Goal: Information Seeking & Learning: Check status

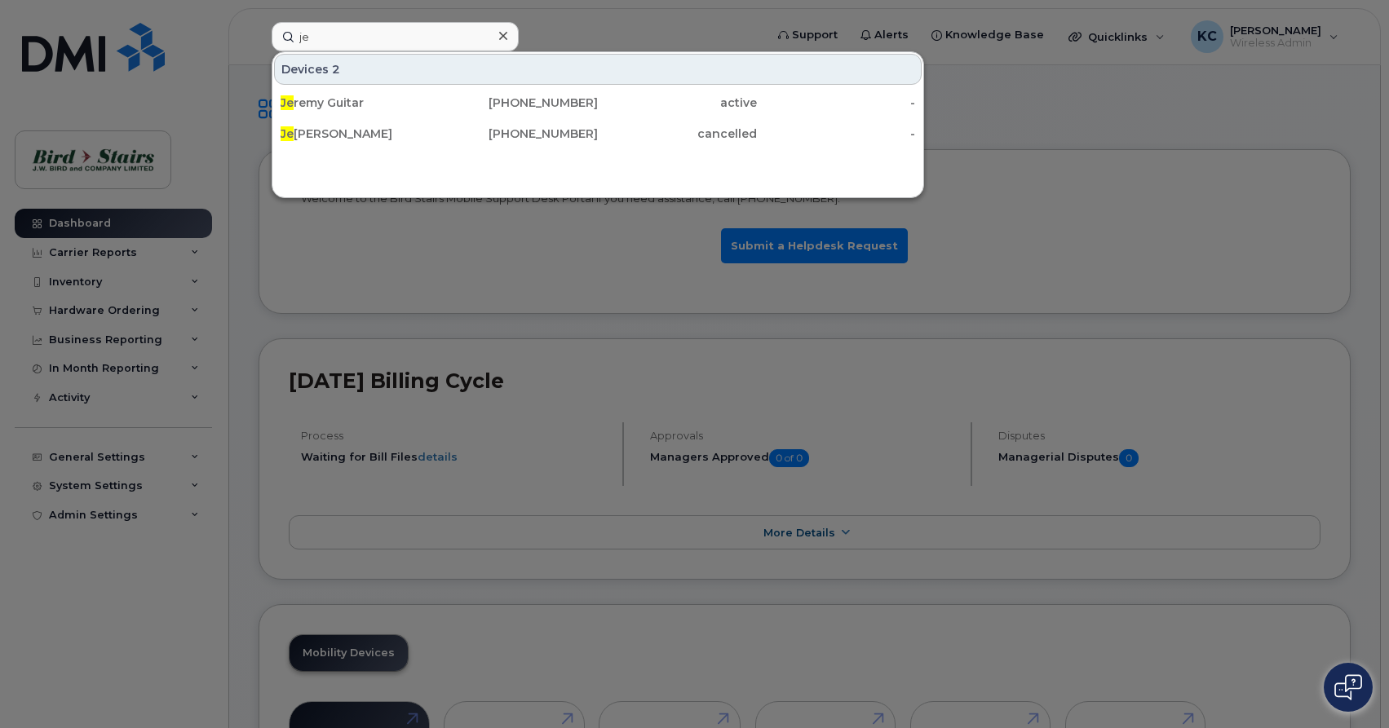
type input "j"
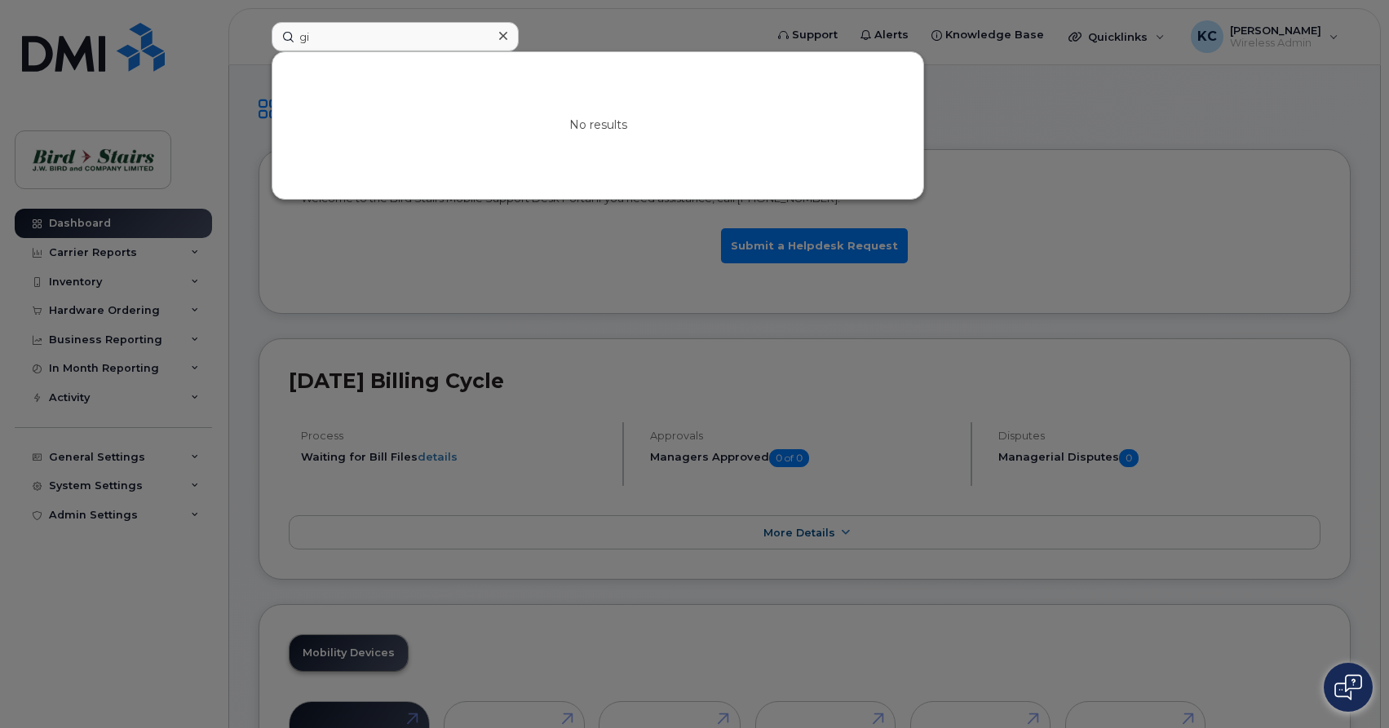
type input "g"
type input "d"
type input "g"
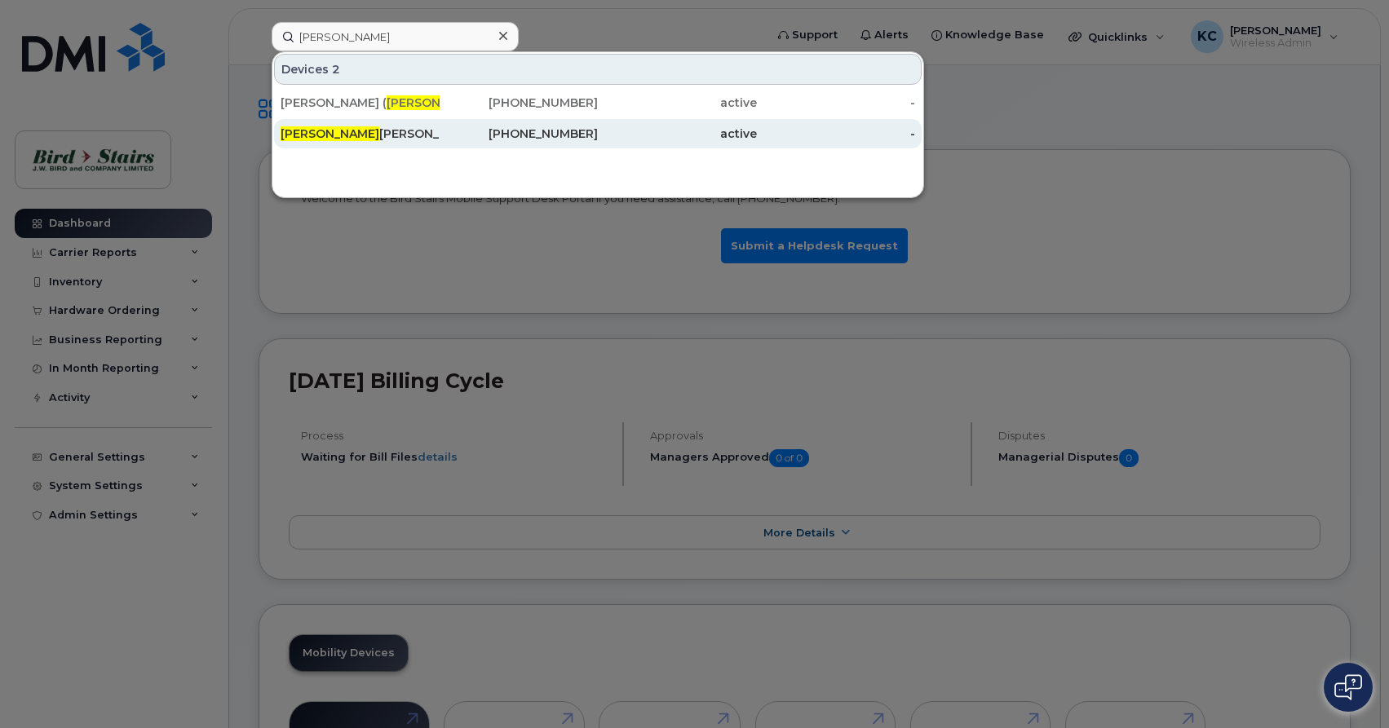
type input "[PERSON_NAME]"
click at [323, 127] on div "[PERSON_NAME]" at bounding box center [359, 134] width 159 height 16
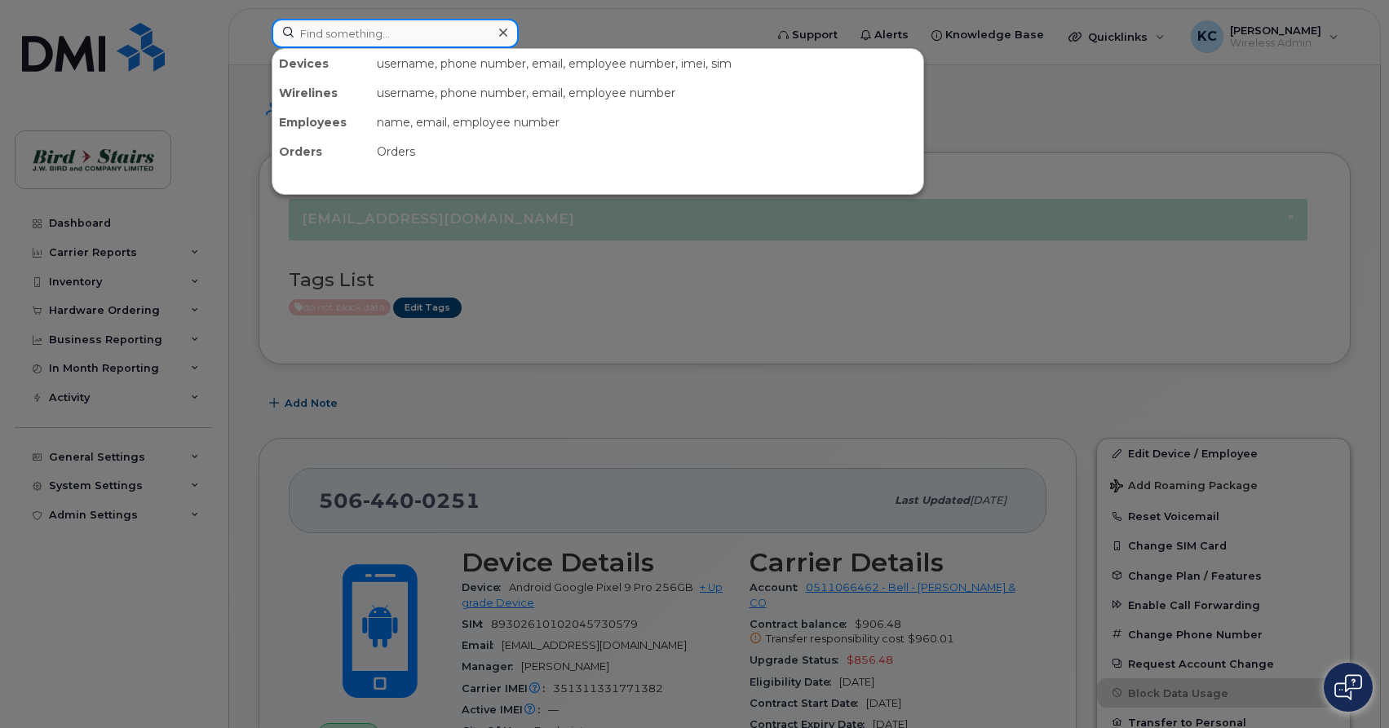
drag, startPoint x: 320, startPoint y: 28, endPoint x: 373, endPoint y: 73, distance: 69.3
click at [320, 30] on input at bounding box center [395, 33] width 247 height 29
click at [503, 32] on icon at bounding box center [503, 33] width 8 height 8
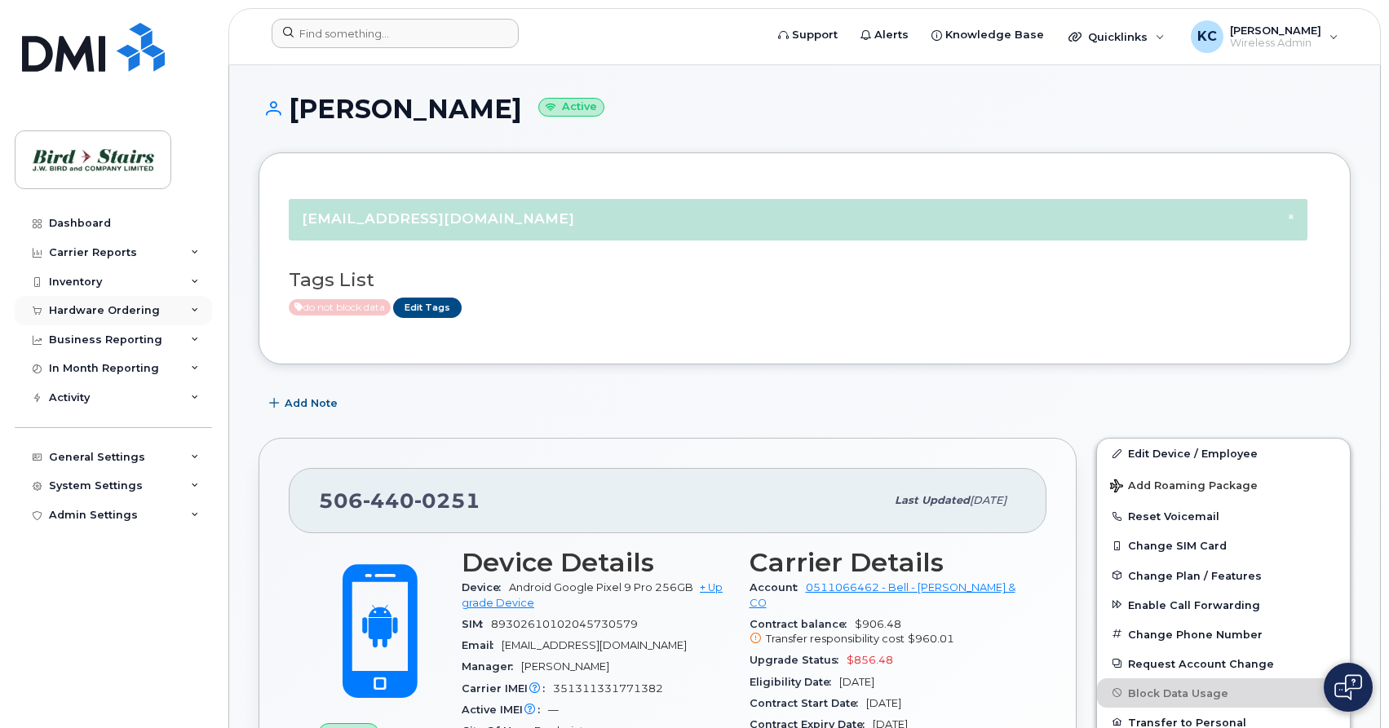
click at [196, 309] on icon at bounding box center [195, 311] width 8 height 8
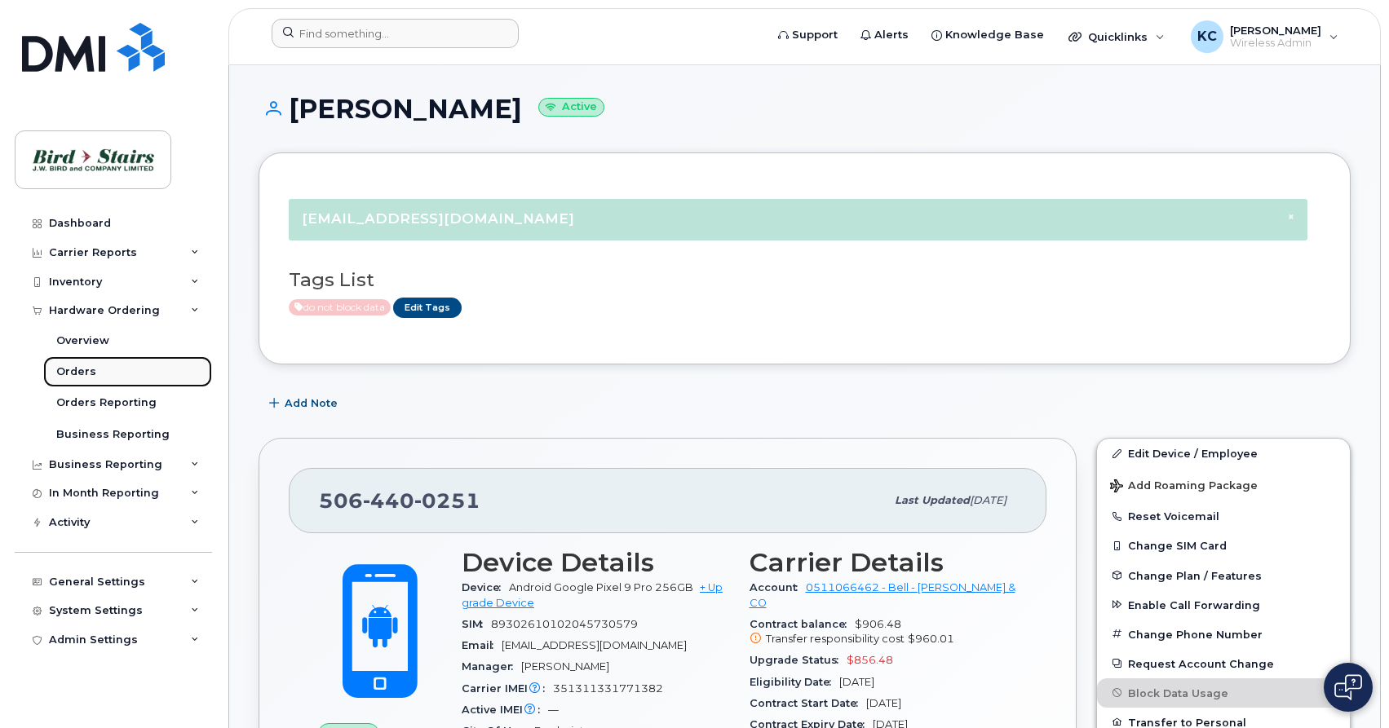
click at [77, 369] on div "Orders" at bounding box center [76, 371] width 40 height 15
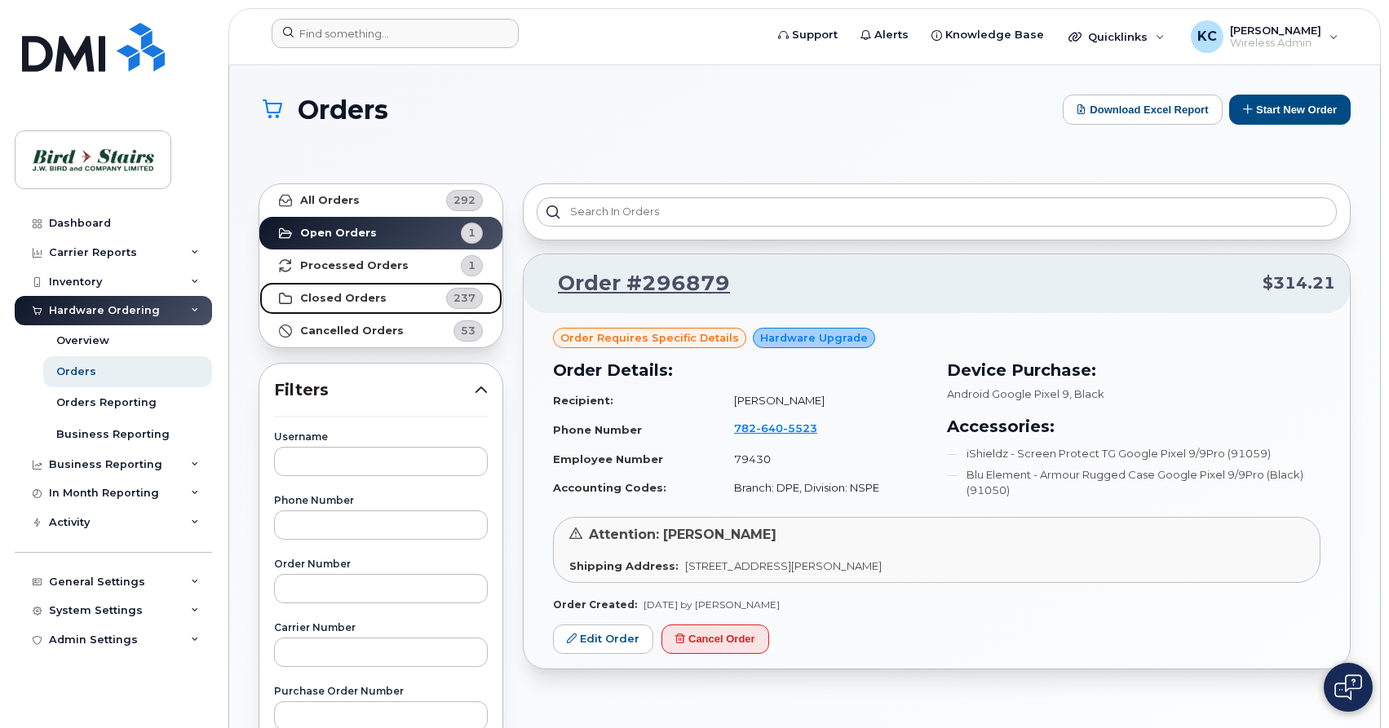
click at [338, 298] on strong "Closed Orders" at bounding box center [343, 298] width 86 height 13
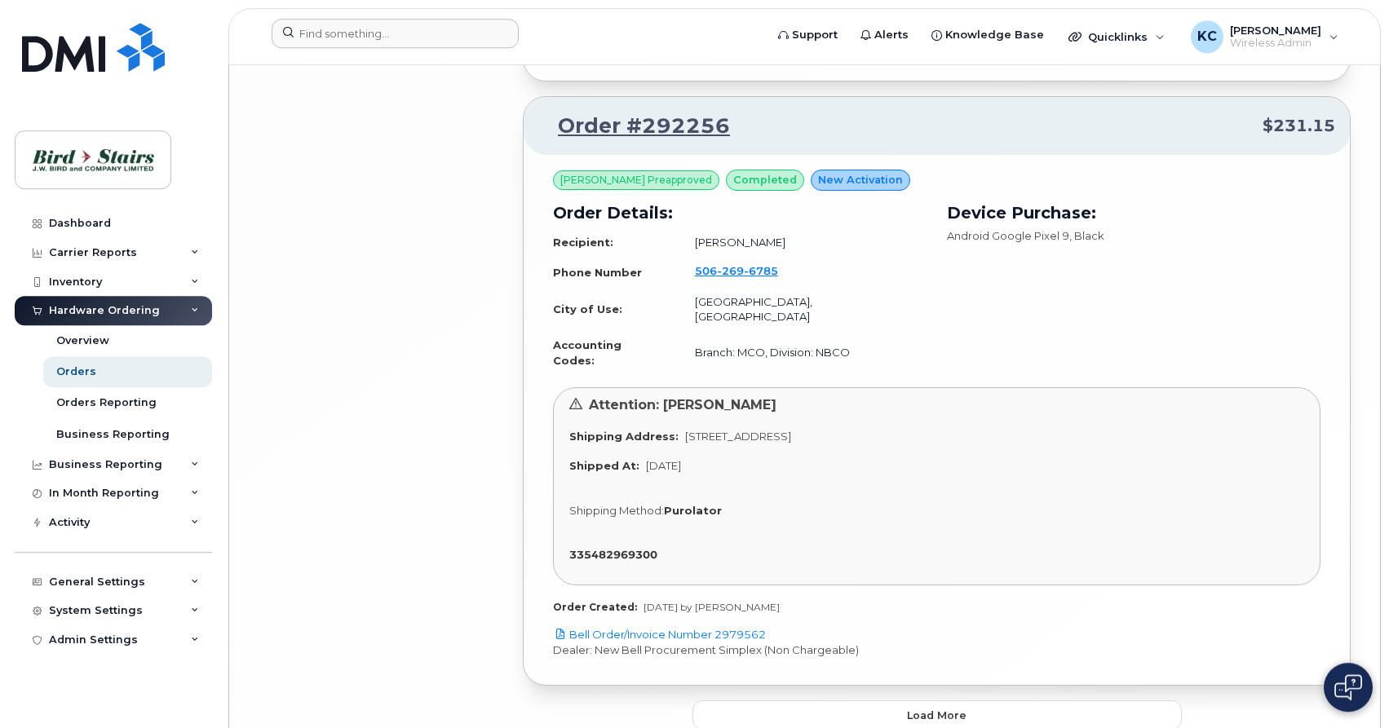
scroll to position [4263, 0]
click at [912, 707] on span "Load more" at bounding box center [937, 714] width 60 height 15
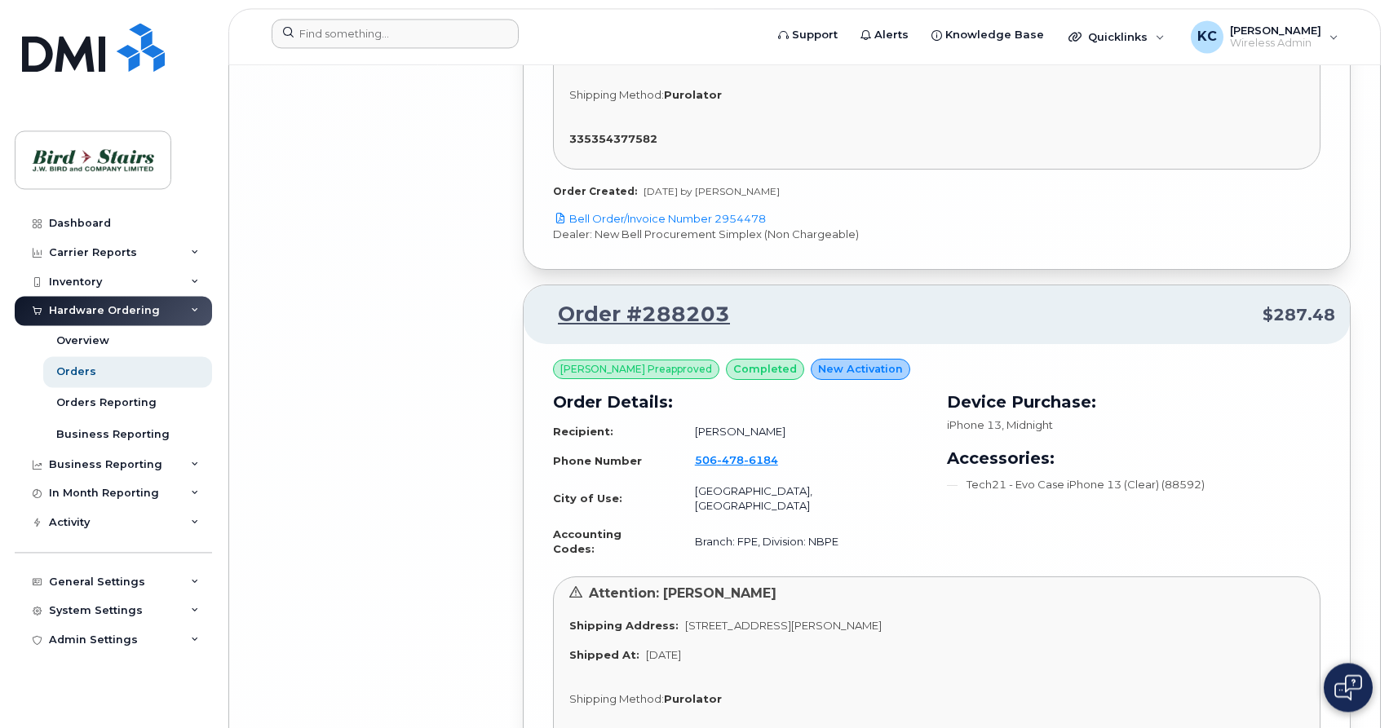
scroll to position [8752, 0]
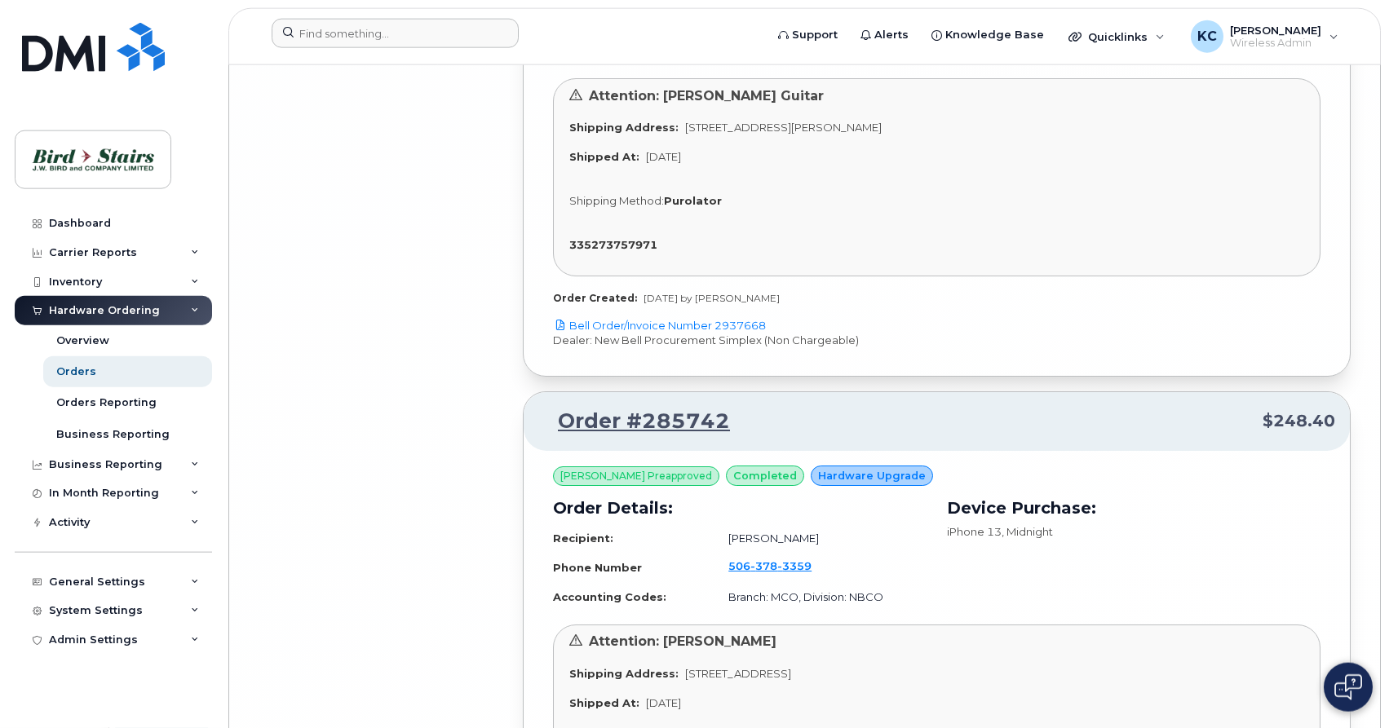
scroll to position [13221, 0]
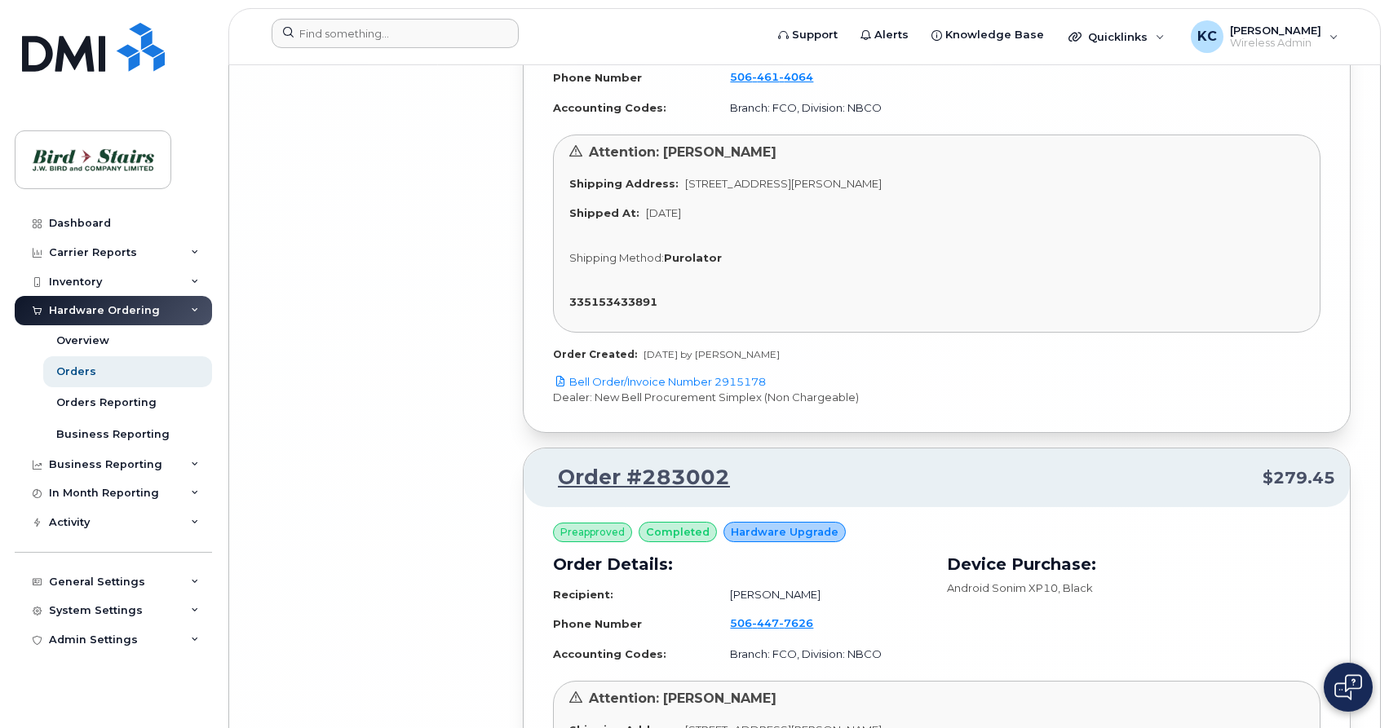
scroll to position [17649, 0]
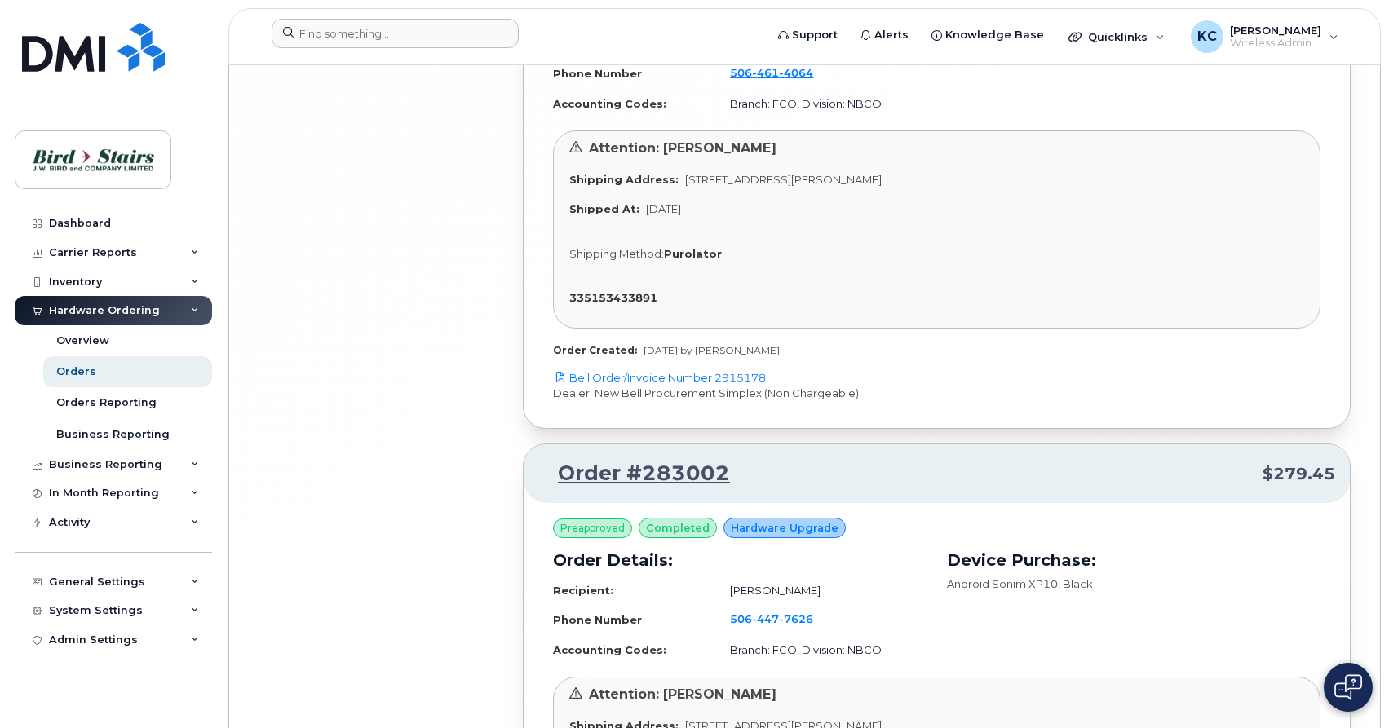
drag, startPoint x: 940, startPoint y: 629, endPoint x: 922, endPoint y: 620, distance: 19.7
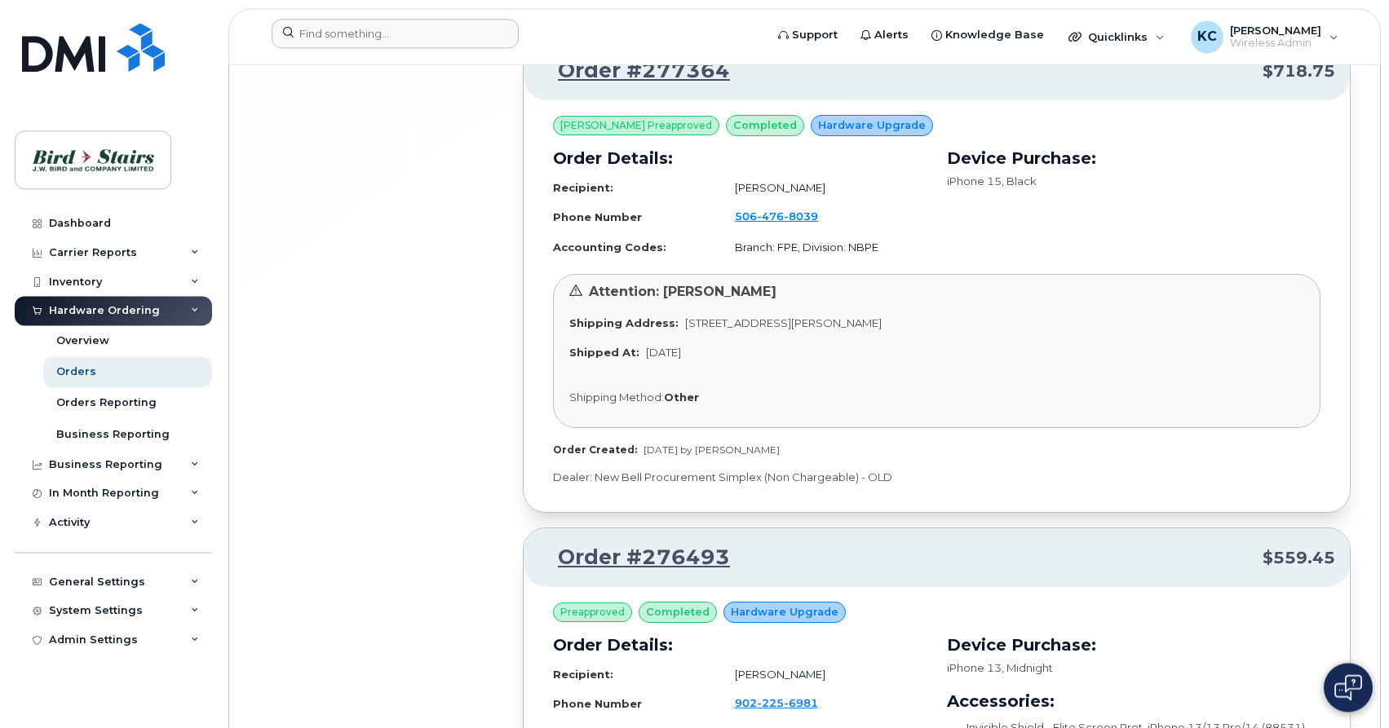
scroll to position [22063, 0]
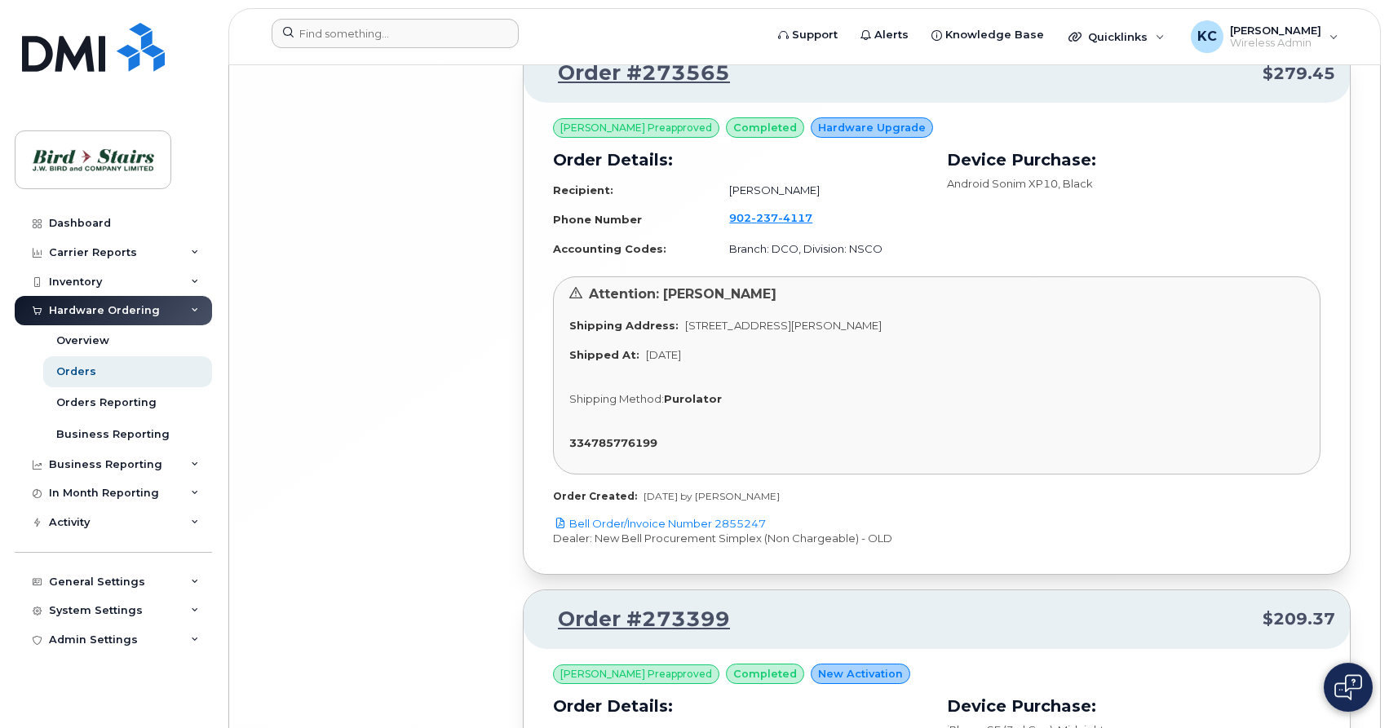
scroll to position [26578, 0]
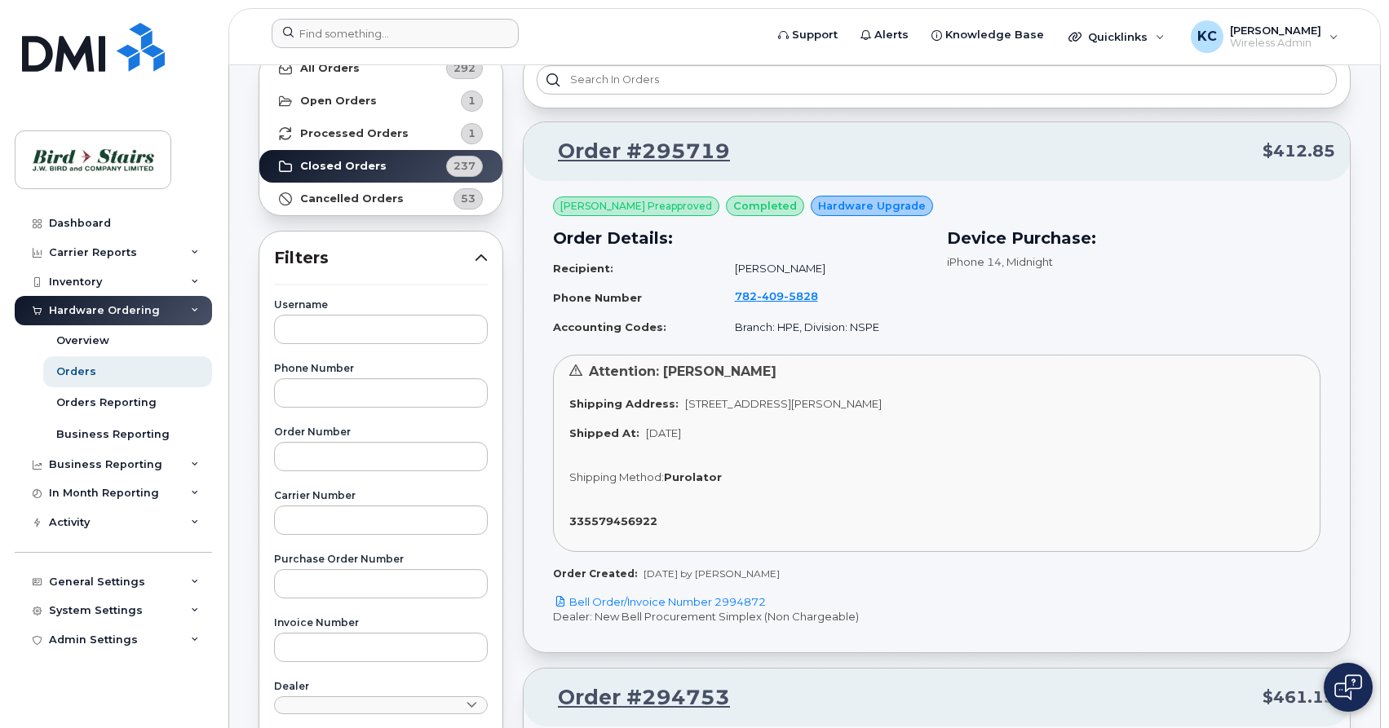
scroll to position [0, 0]
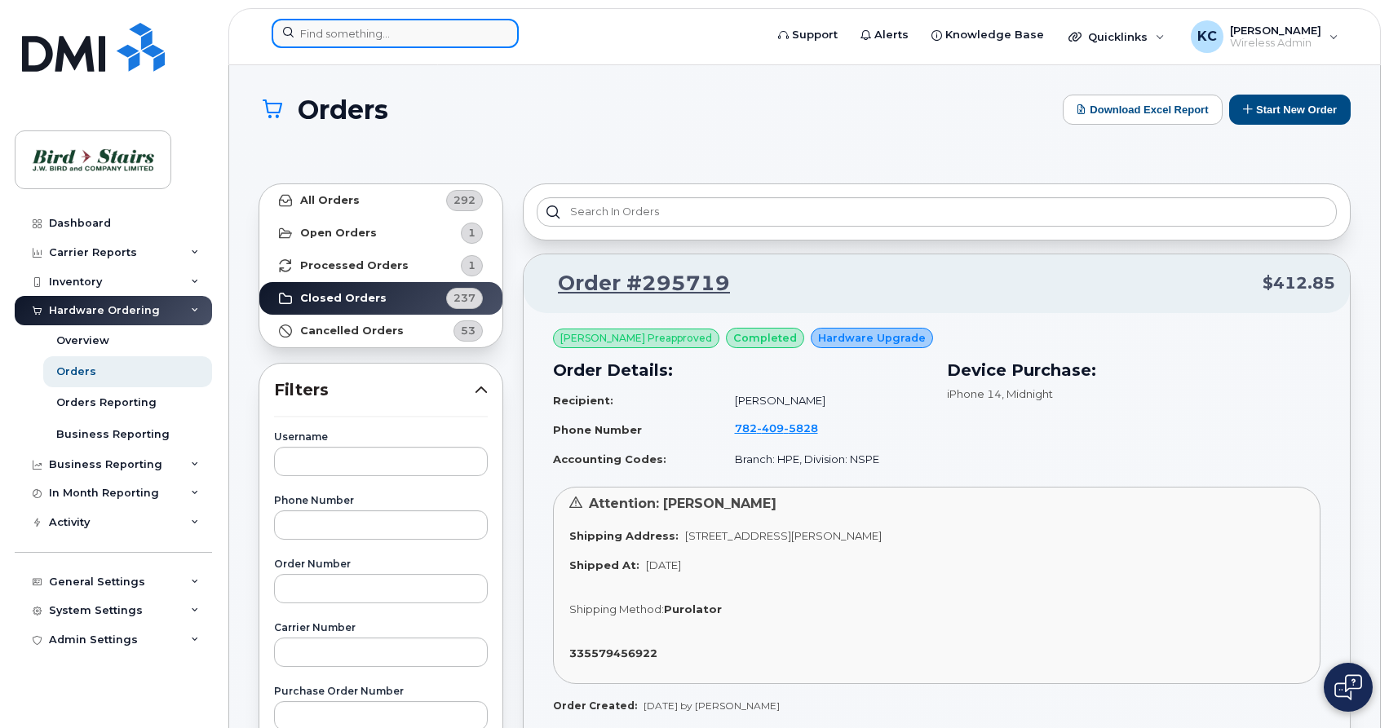
click at [318, 41] on input at bounding box center [395, 33] width 247 height 29
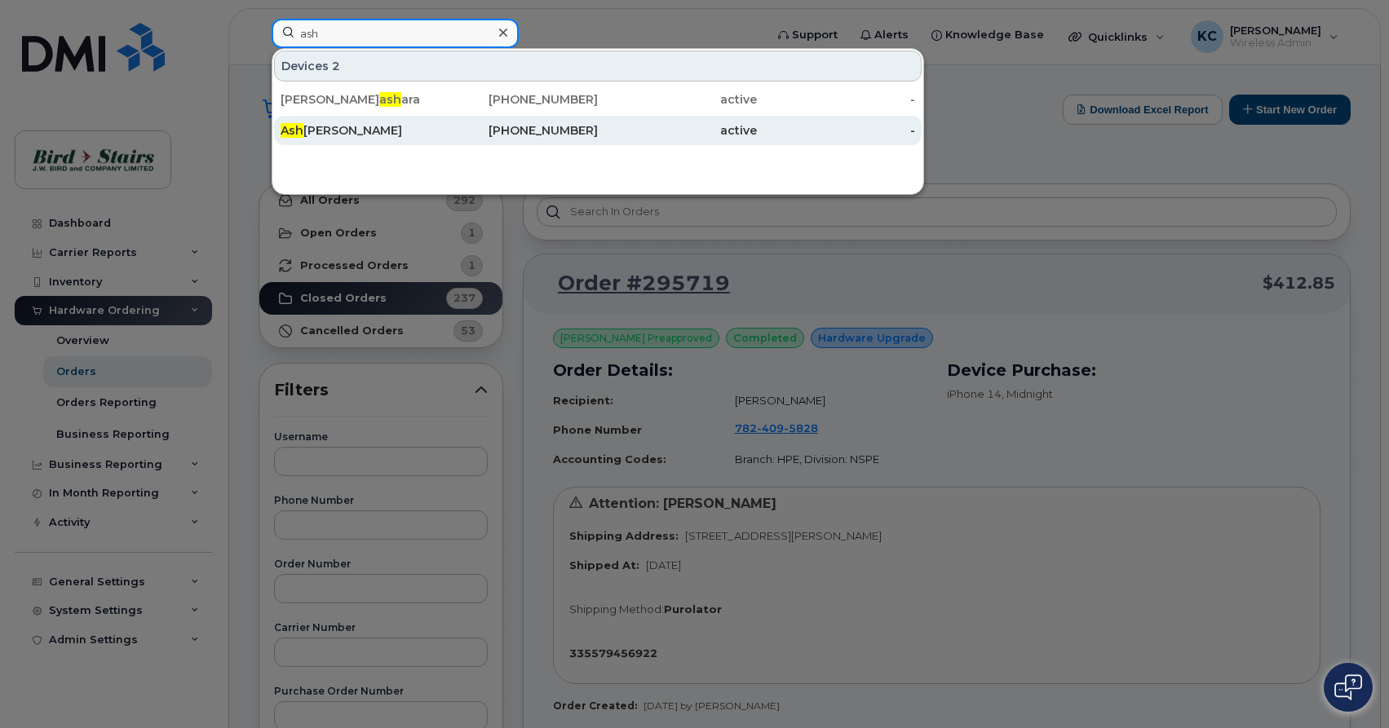
type input "ash"
click at [343, 133] on div "Ash lei Maringer" at bounding box center [359, 130] width 159 height 16
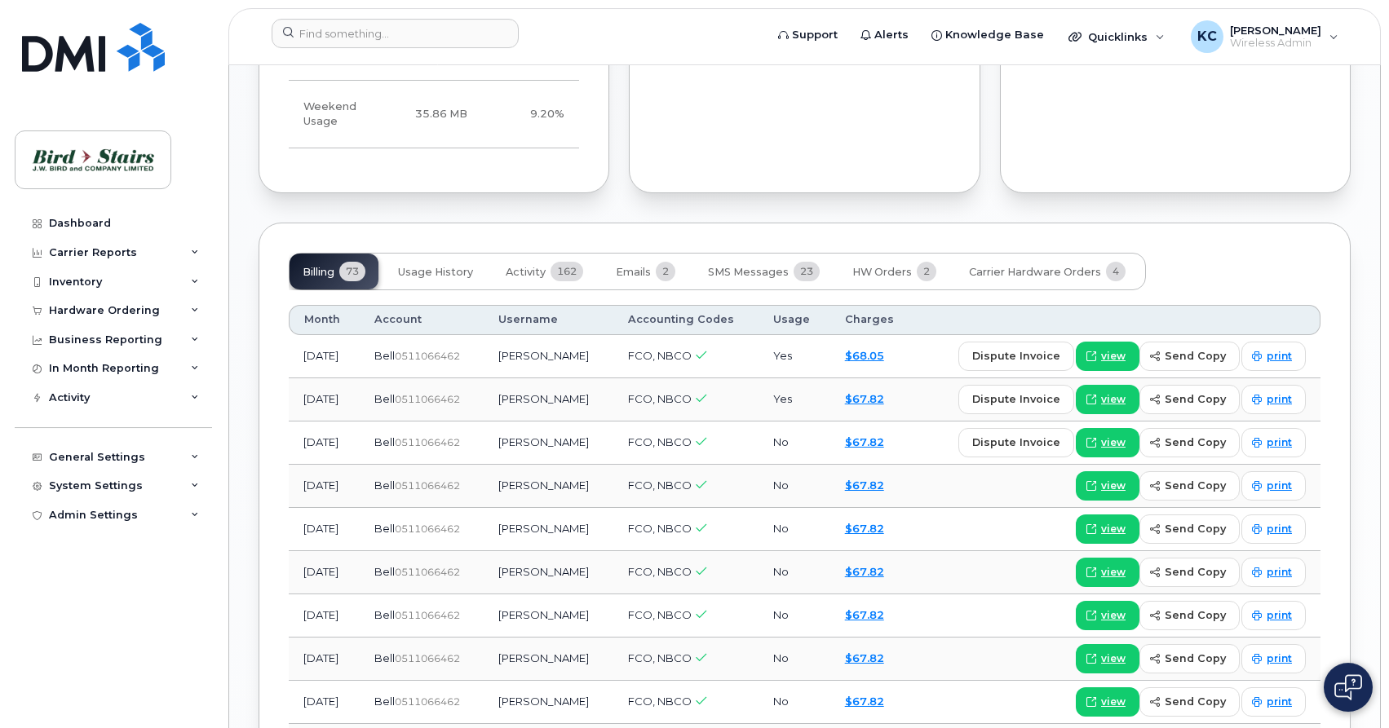
scroll to position [1164, 0]
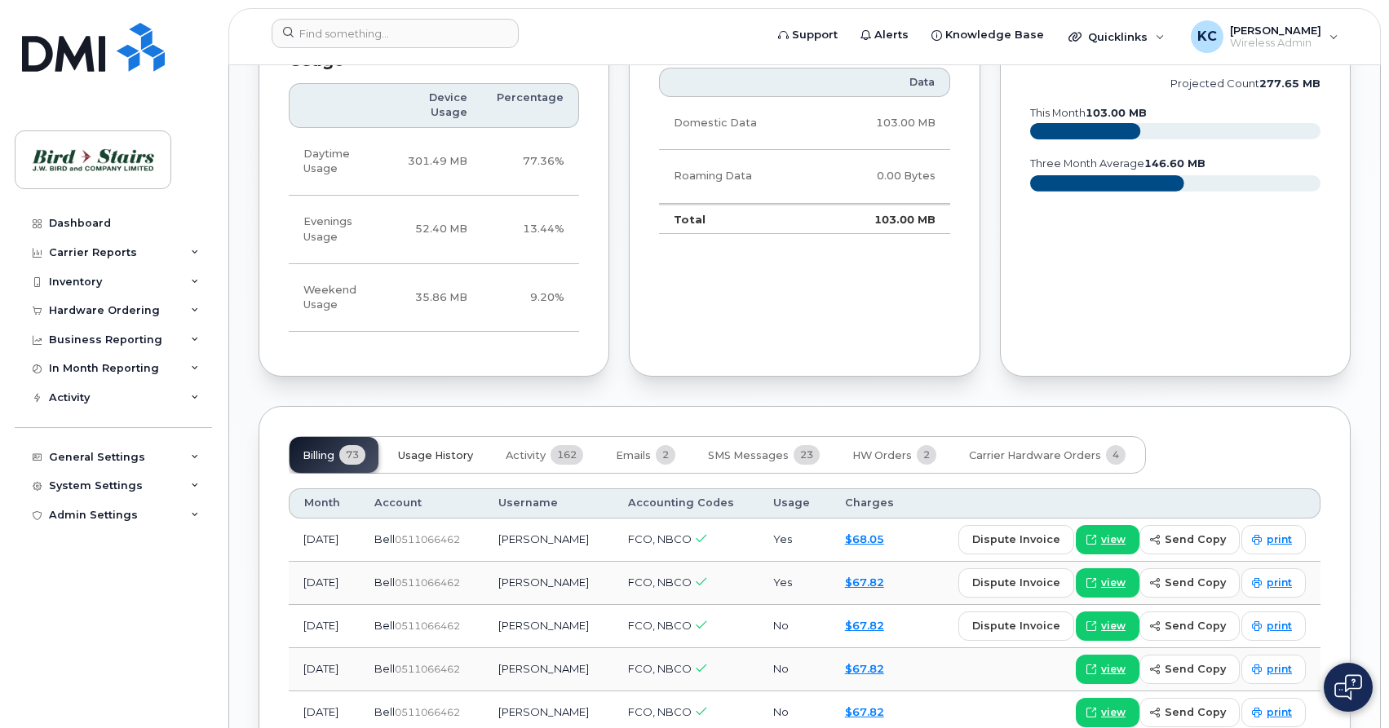
click at [439, 437] on button "Usage History" at bounding box center [435, 455] width 101 height 36
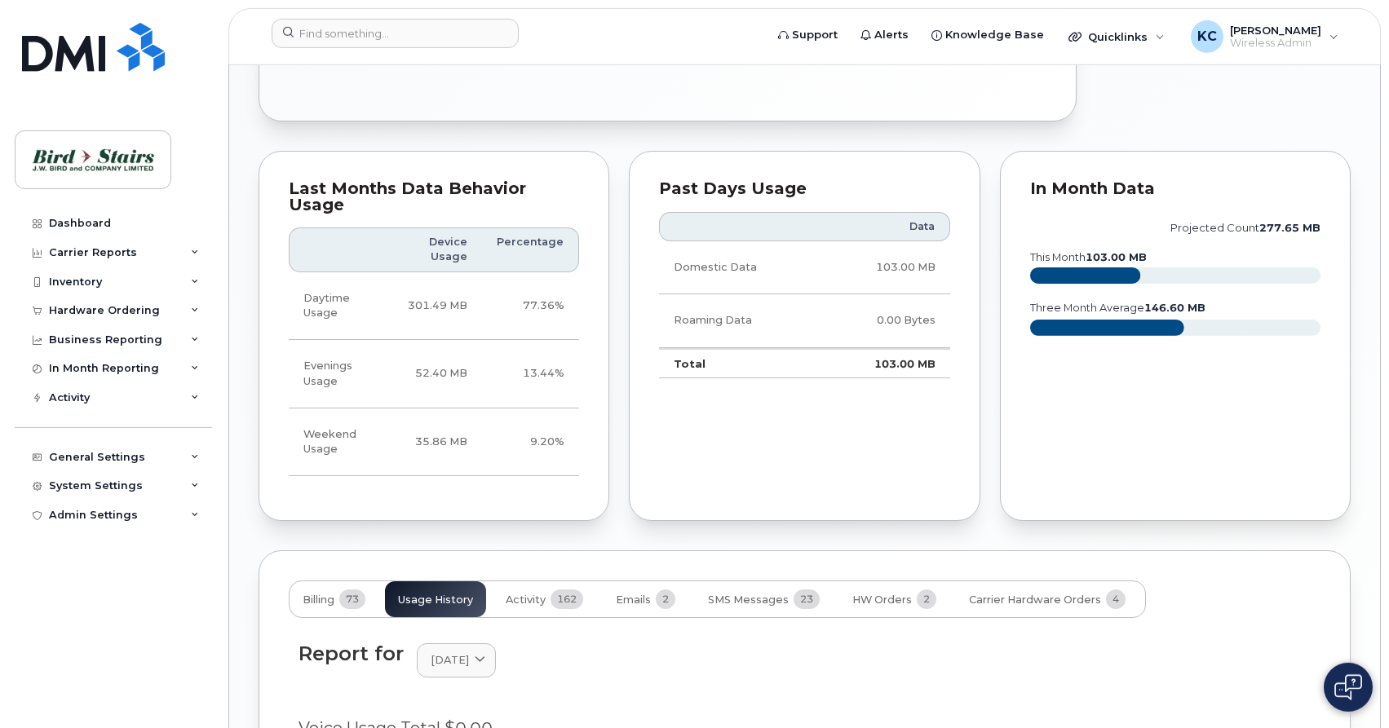
scroll to position [825, 0]
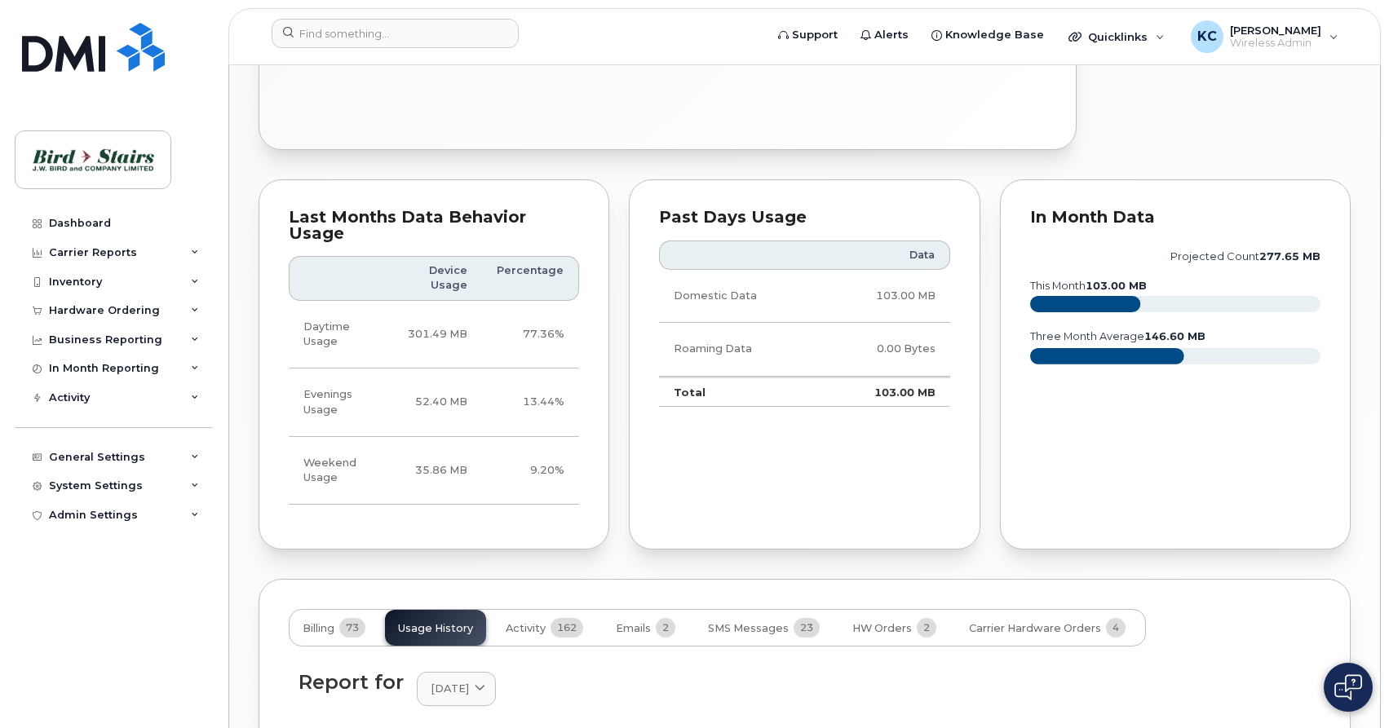
click at [245, 372] on div "Ashlei Maringer Active Tags List Add tags Add Note 506 429 4406 Last updated Au…" at bounding box center [804, 222] width 1150 height 1965
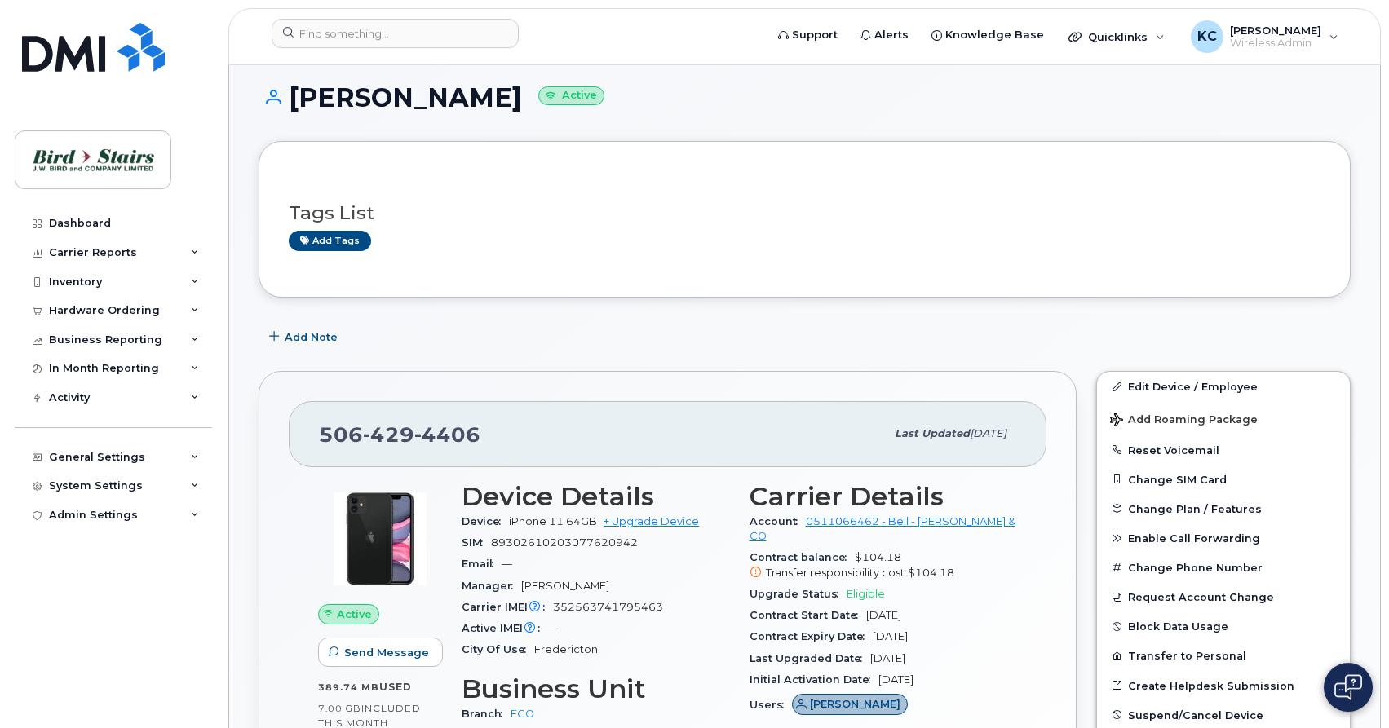
scroll to position [0, 0]
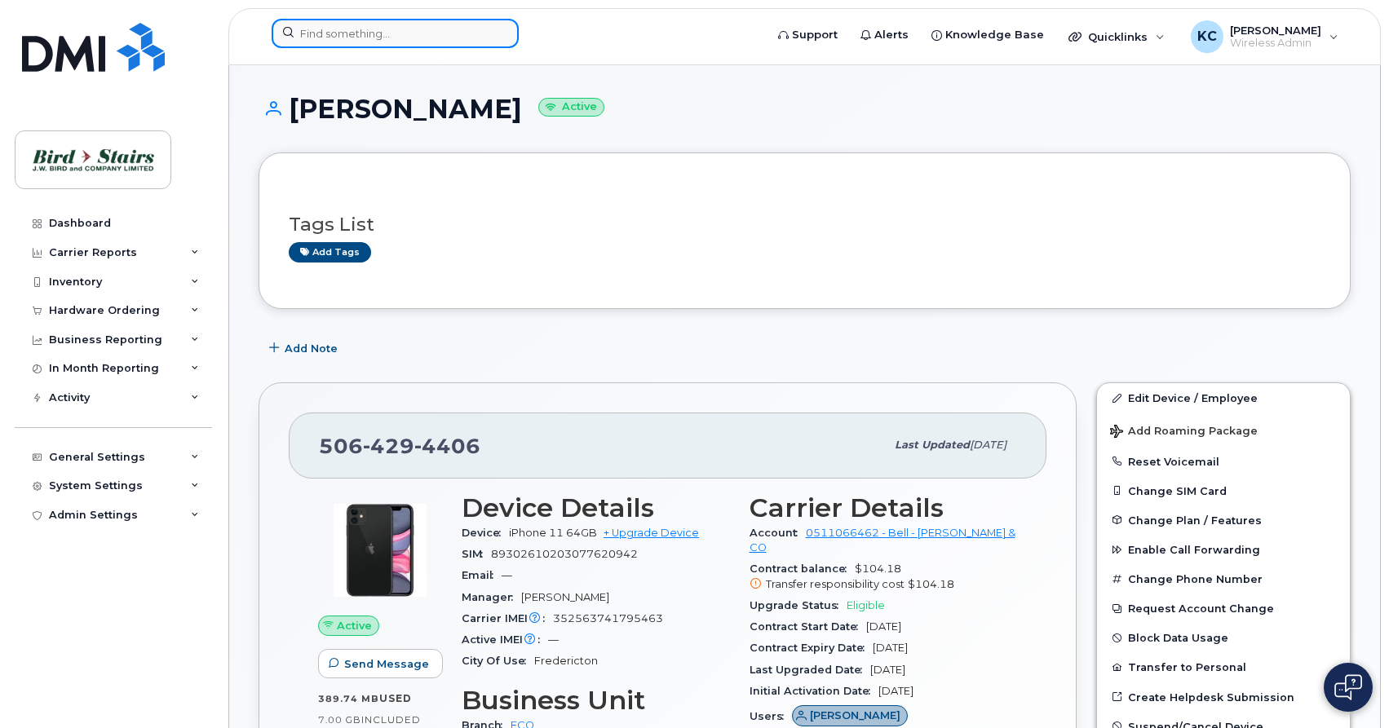
click at [331, 32] on input at bounding box center [395, 33] width 247 height 29
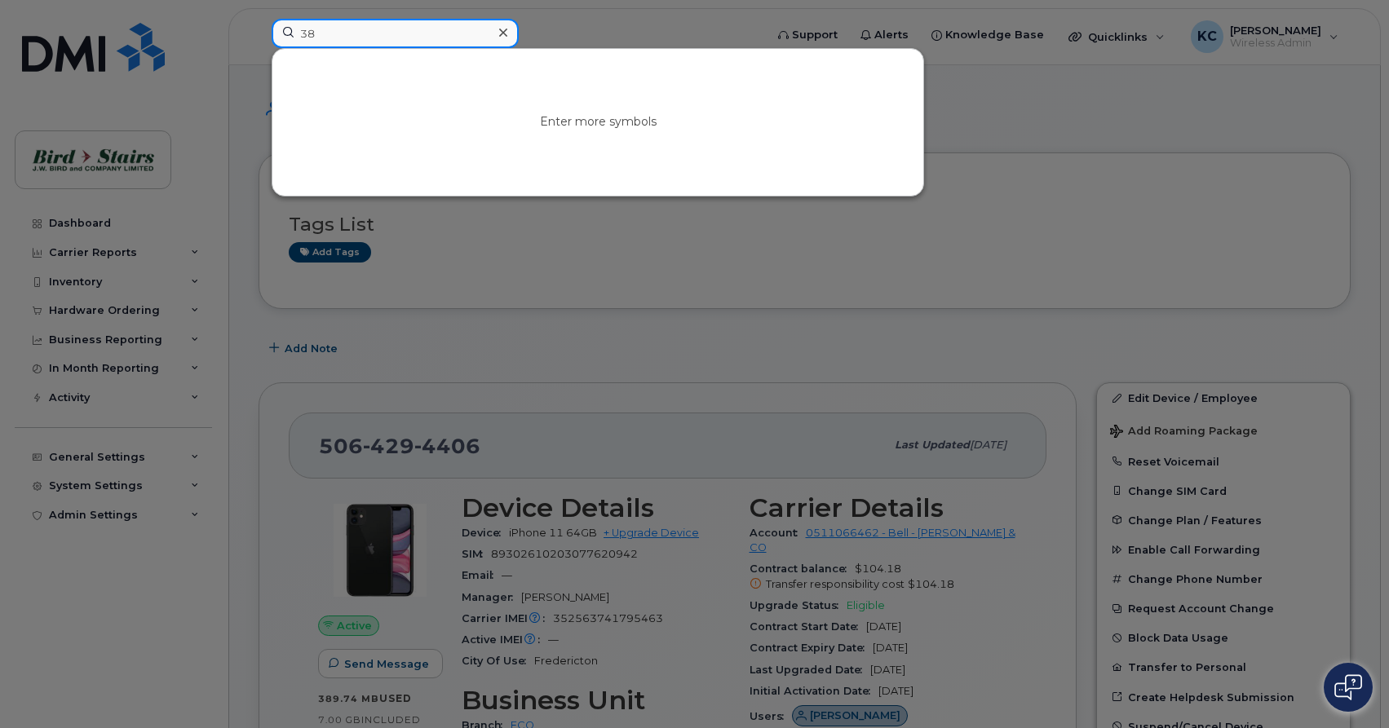
type input "3"
click at [1092, 120] on div at bounding box center [694, 364] width 1389 height 728
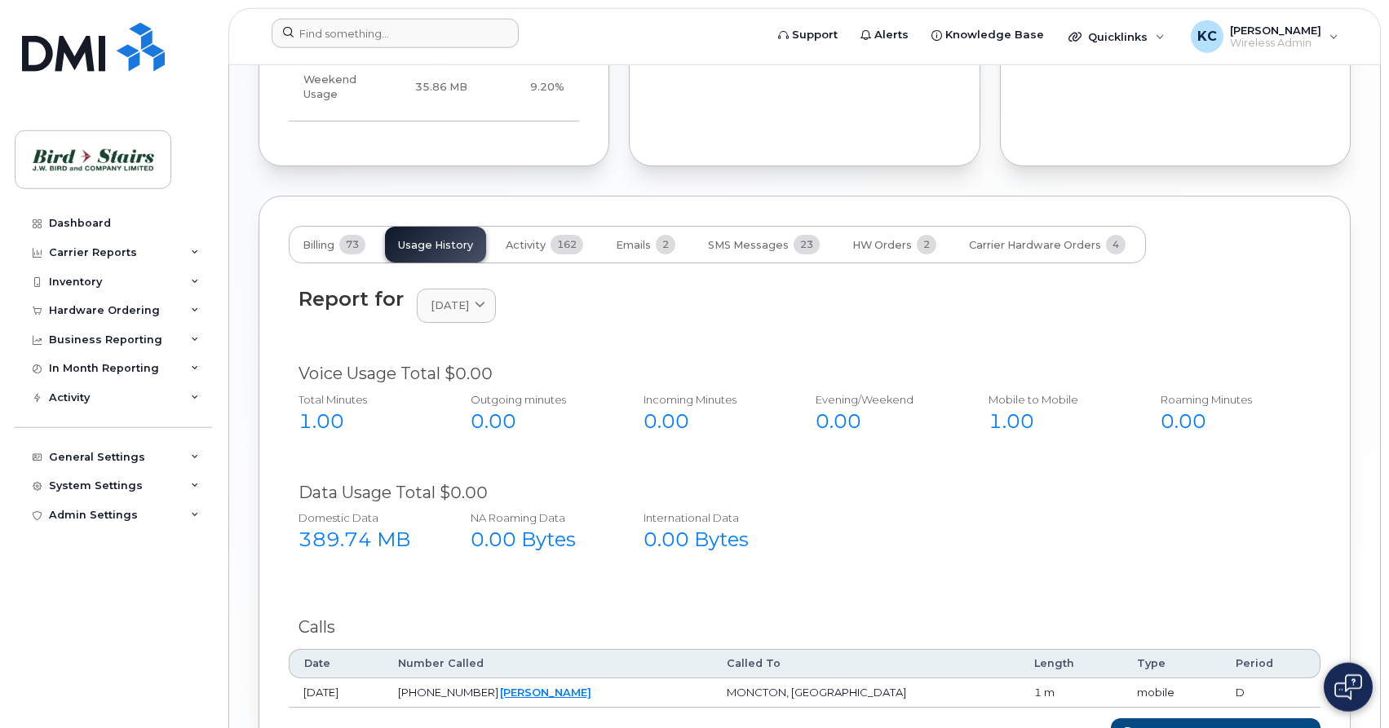
scroll to position [1247, 0]
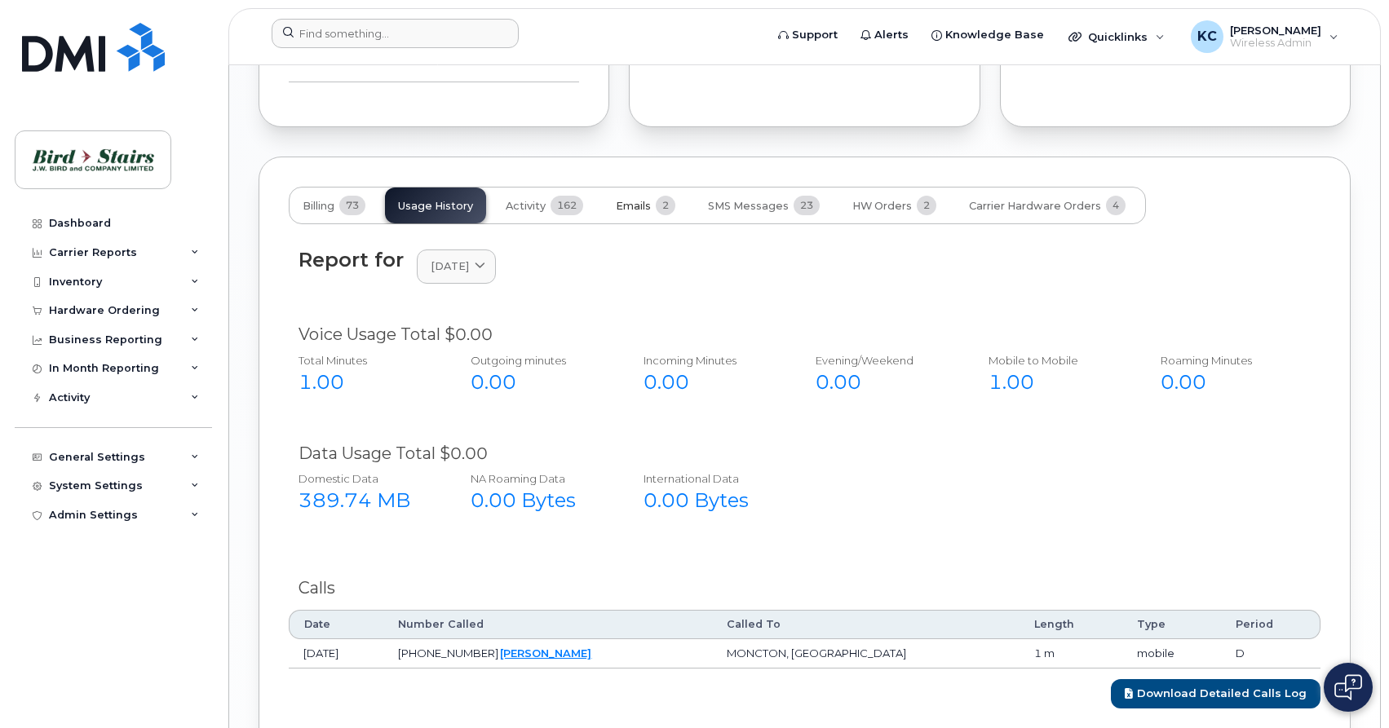
click at [640, 200] on span "Emails" at bounding box center [633, 206] width 35 height 13
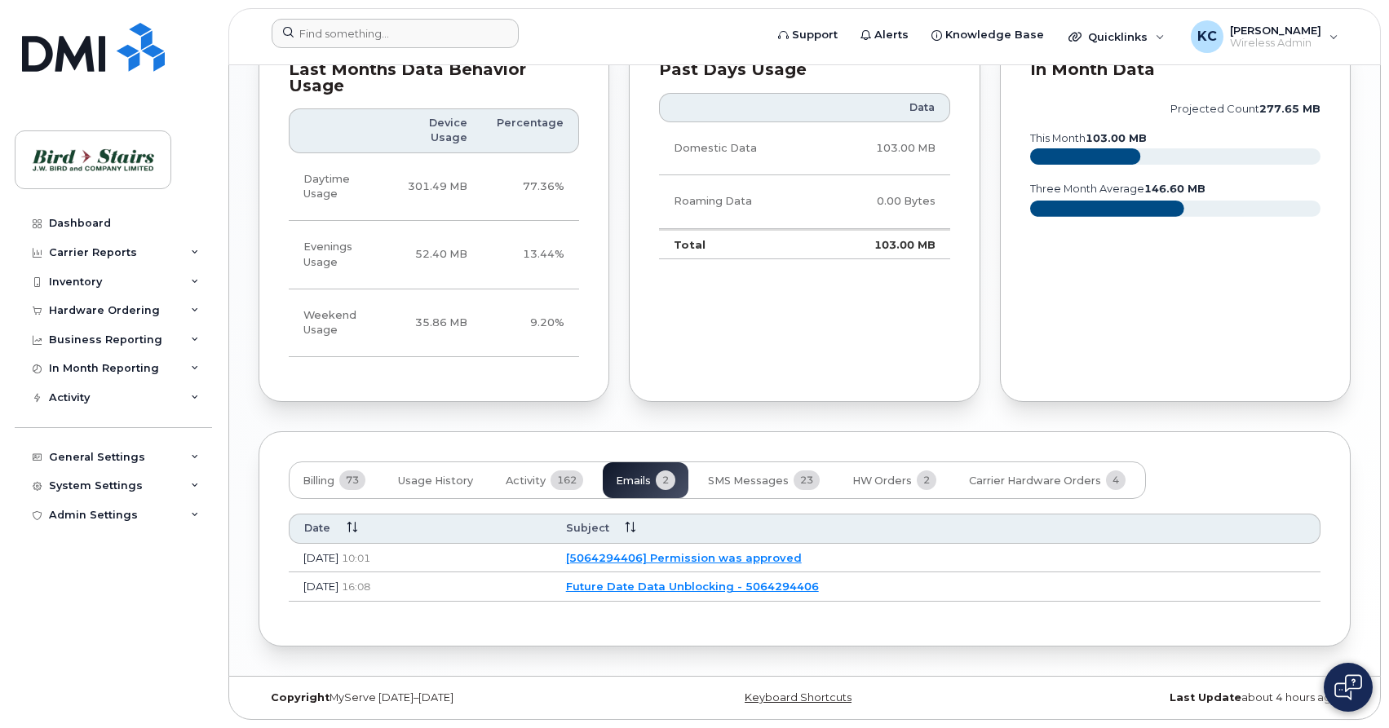
scroll to position [942, 0]
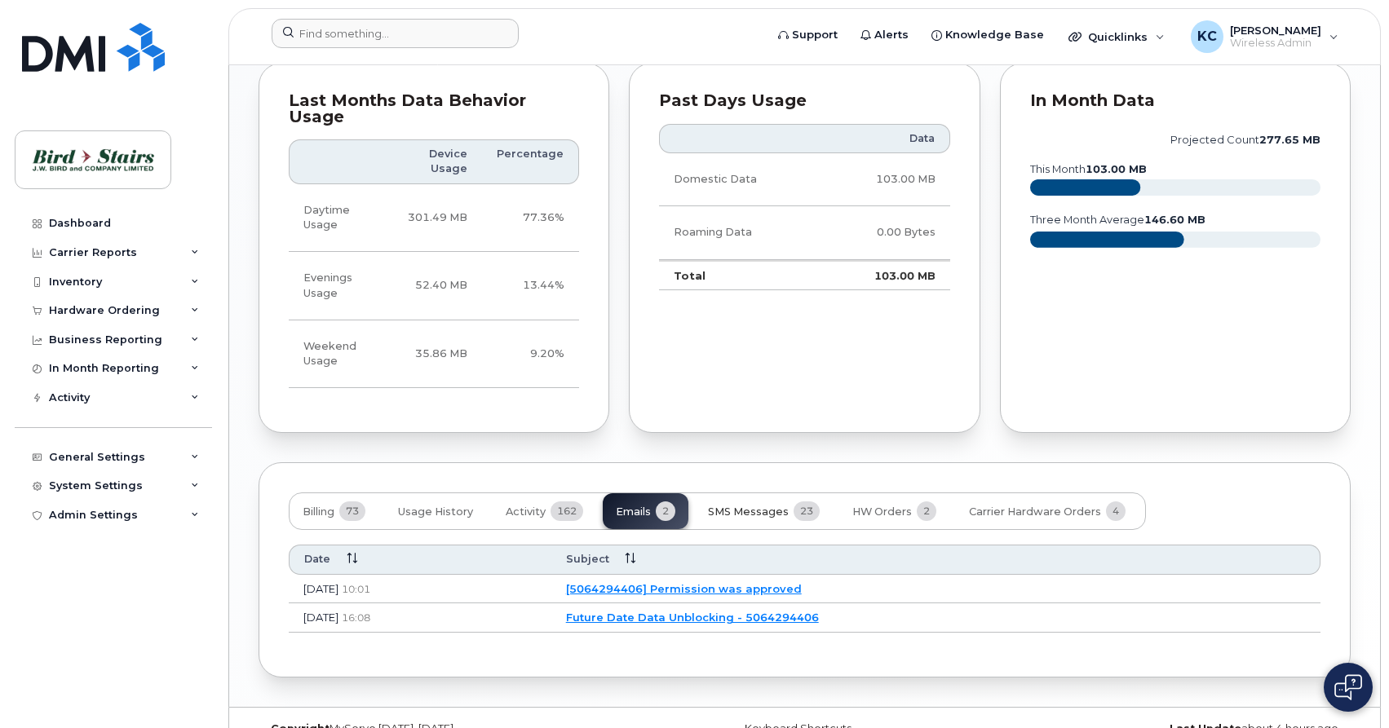
click at [754, 506] on span "SMS Messages" at bounding box center [748, 512] width 81 height 13
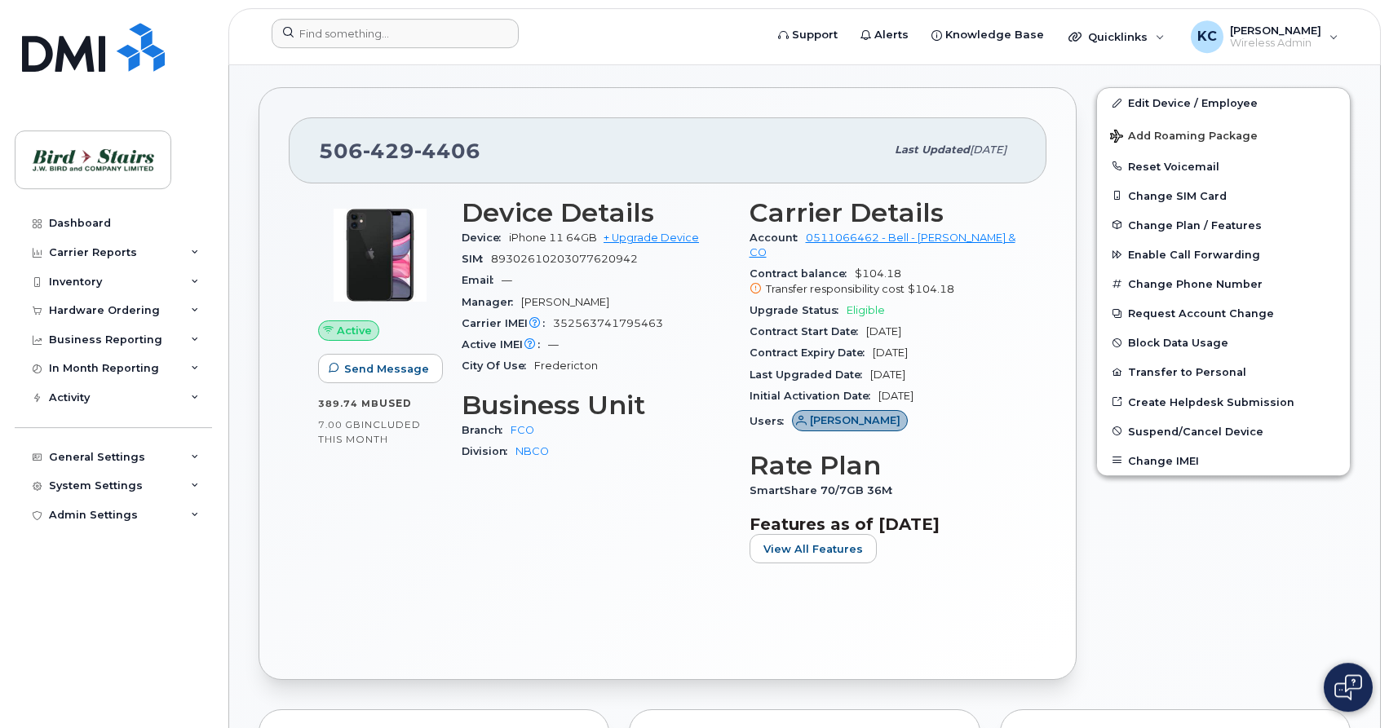
scroll to position [276, 0]
